Goal: Navigation & Orientation: Find specific page/section

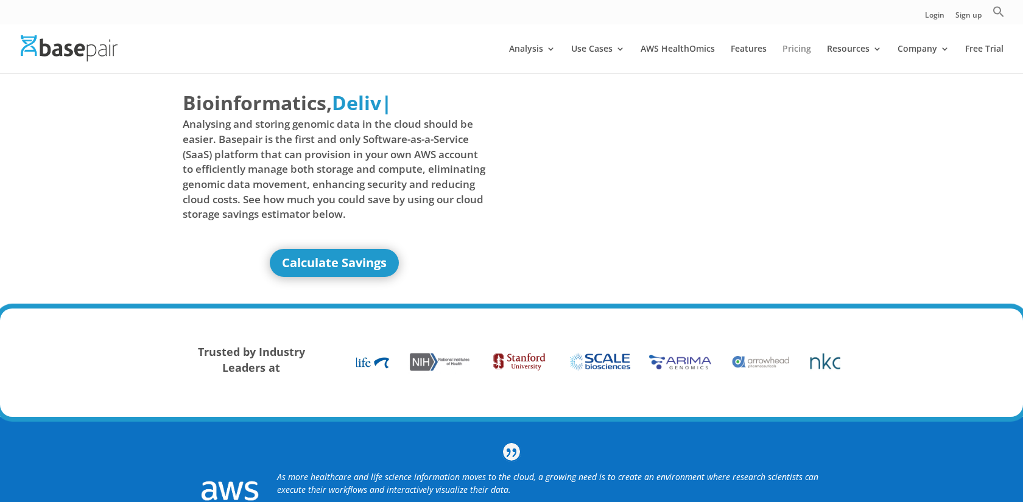
click at [799, 46] on link "Pricing" at bounding box center [796, 58] width 29 height 29
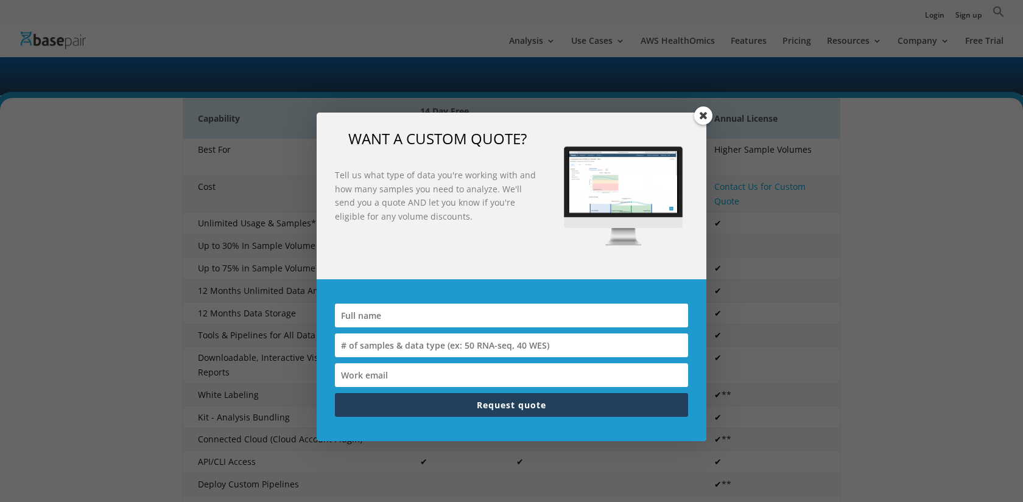
scroll to position [38, 0]
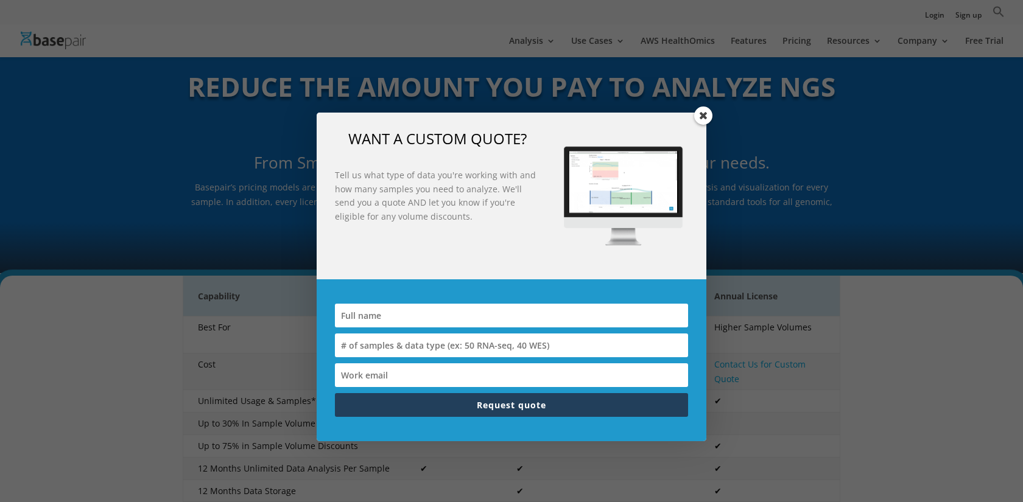
drag, startPoint x: 701, startPoint y: 116, endPoint x: 787, endPoint y: 178, distance: 106.0
click at [701, 116] on span at bounding box center [703, 116] width 18 height 18
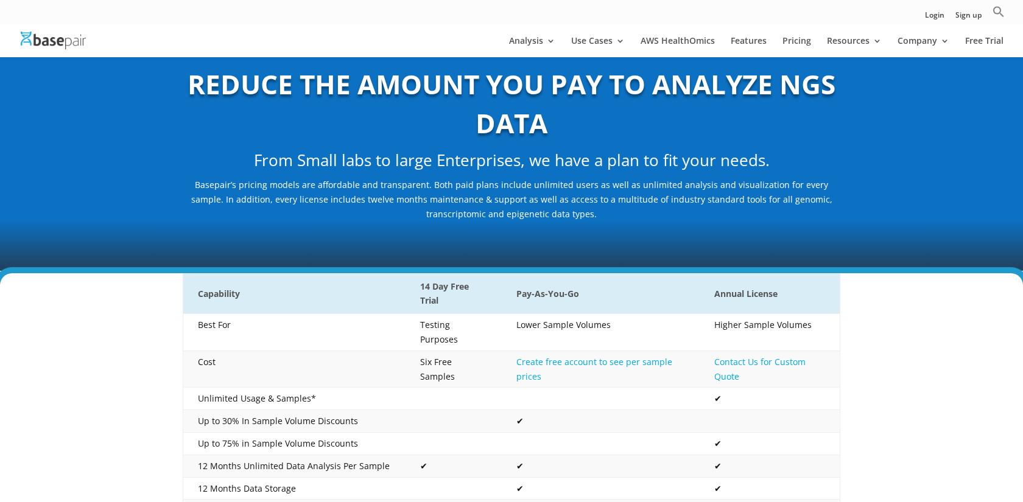
scroll to position [46, 0]
